Goal: Information Seeking & Learning: Learn about a topic

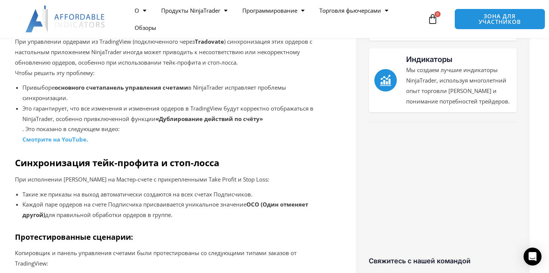
scroll to position [449, 0]
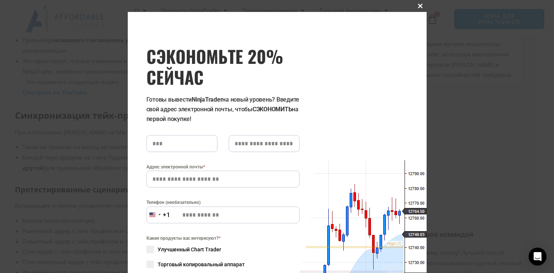
click at [417, 3] on button "Закрыть этот модуль" at bounding box center [421, 6] width 12 height 12
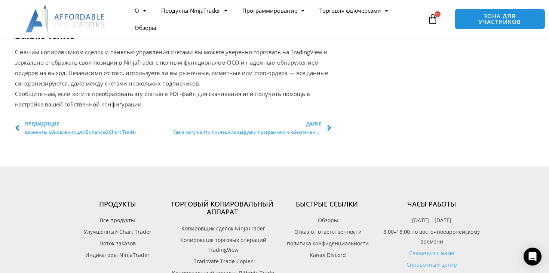
scroll to position [1309, 0]
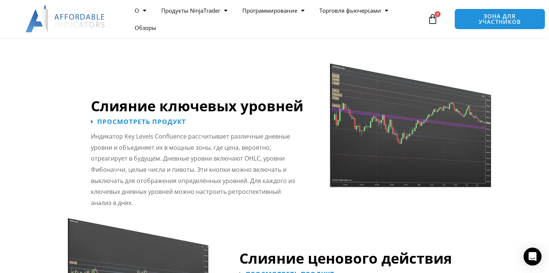
scroll to position [897, 0]
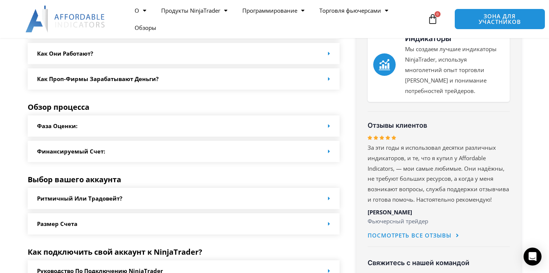
scroll to position [336, 0]
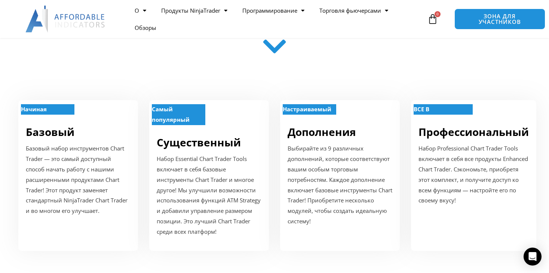
scroll to position [262, 0]
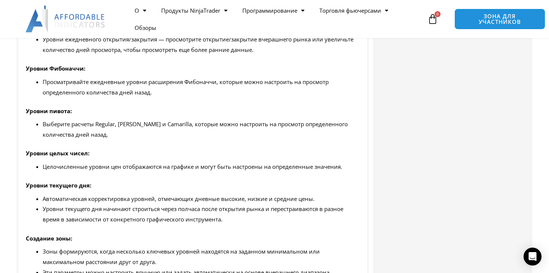
scroll to position [748, 0]
